Goal: Task Accomplishment & Management: Manage account settings

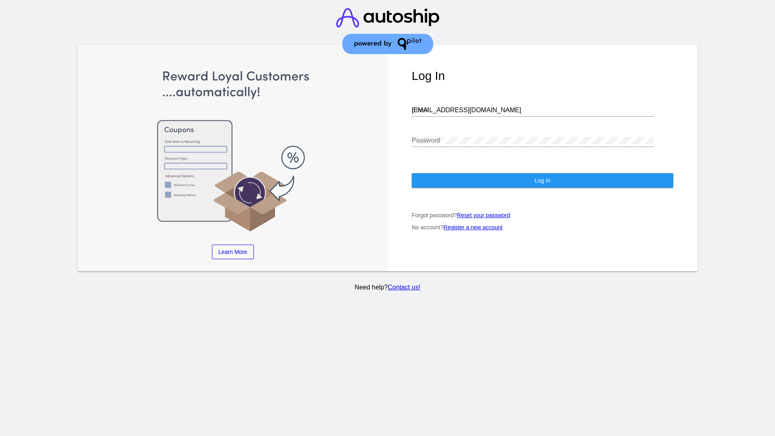
type input "[EMAIL_ADDRESS][DOMAIN_NAME]"
click at [542, 181] on span "Log In" at bounding box center [543, 180] width 16 height 6
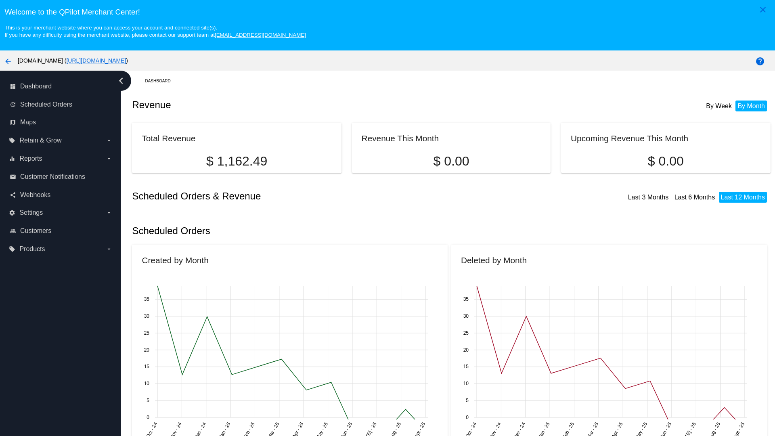
click at [61, 249] on label "local_offer Products arrow_drop_down" at bounding box center [60, 249] width 103 height 13
click at [0, 0] on input "local_offer Products arrow_drop_down" at bounding box center [0, 0] width 0 height 0
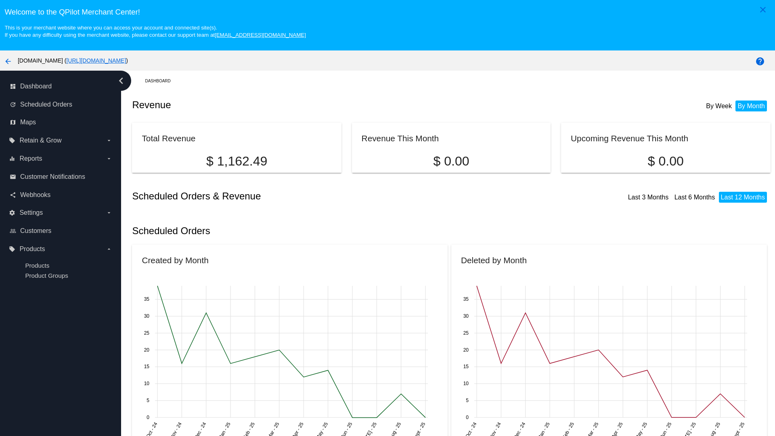
click at [37, 265] on span "Products" at bounding box center [37, 265] width 24 height 7
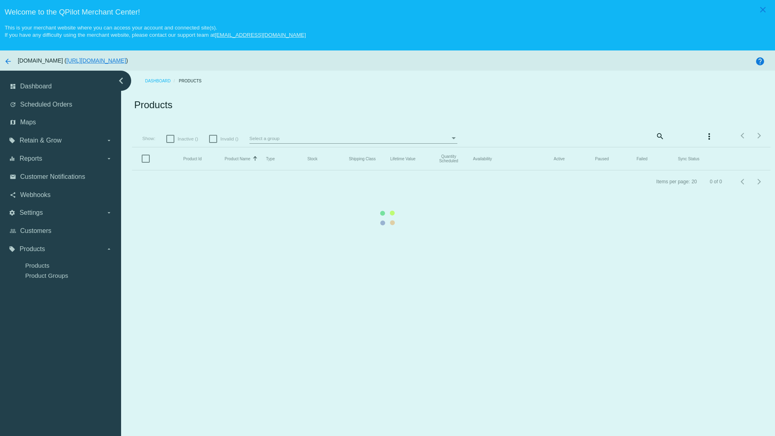
click at [183, 139] on span "Inactive ()" at bounding box center [188, 139] width 21 height 10
click at [170, 143] on input "Inactive ()" at bounding box center [170, 143] width 0 height 0
checkbox input "true"
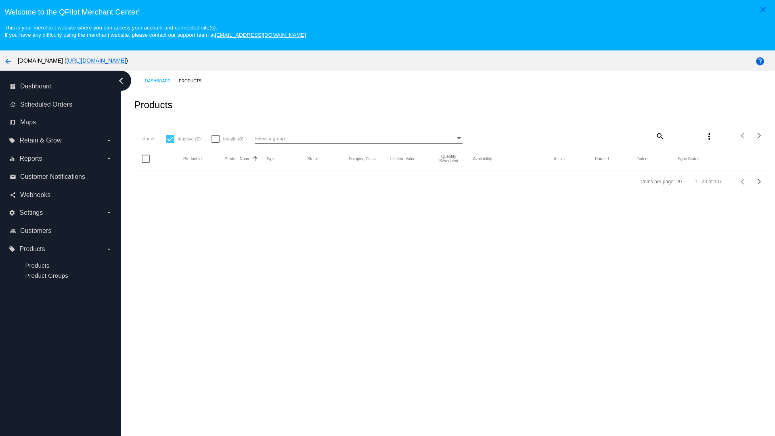
click at [659, 136] on mat-icon "search" at bounding box center [660, 136] width 10 height 13
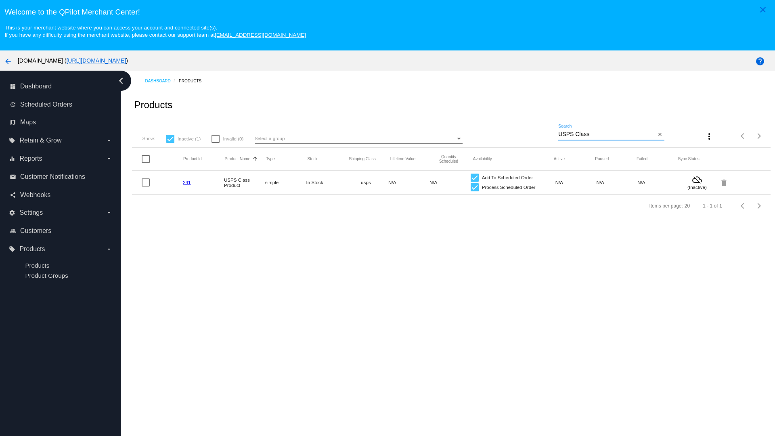
type input "Variable Enable"
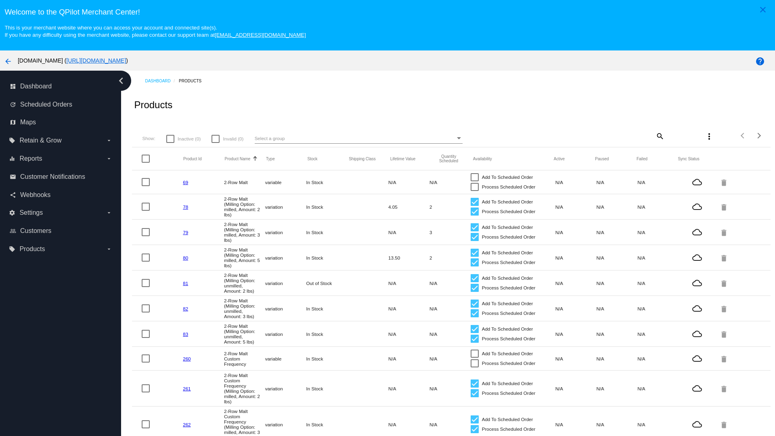
click at [659, 136] on mat-icon "search" at bounding box center [660, 136] width 10 height 13
